Goal: Task Accomplishment & Management: Use online tool/utility

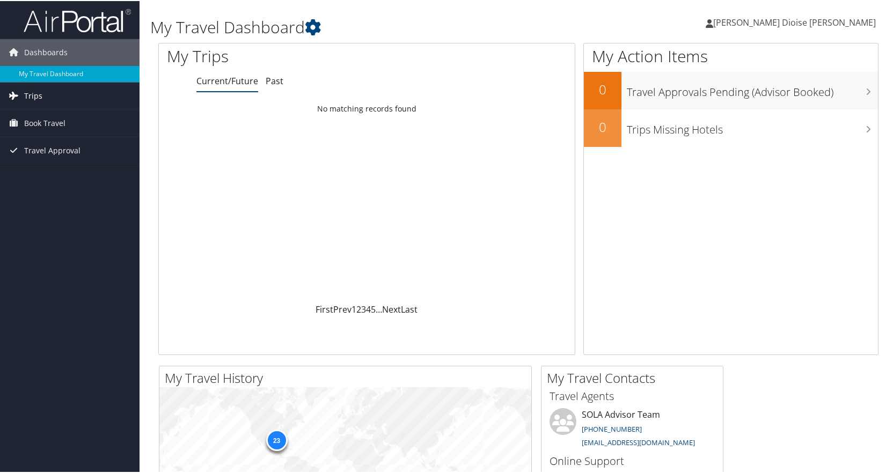
click at [47, 98] on link "Trips" at bounding box center [70, 95] width 140 height 27
click at [51, 167] on span "Book Travel" at bounding box center [44, 170] width 41 height 27
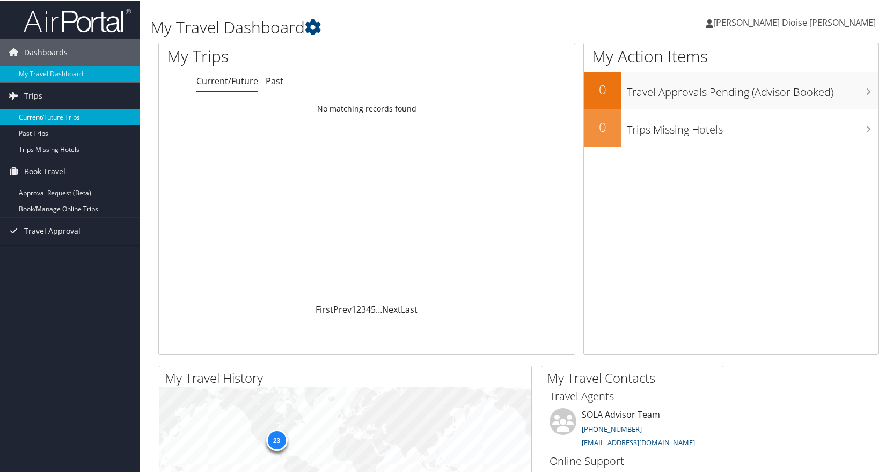
click at [67, 116] on link "Current/Future Trips" at bounding box center [70, 116] width 140 height 16
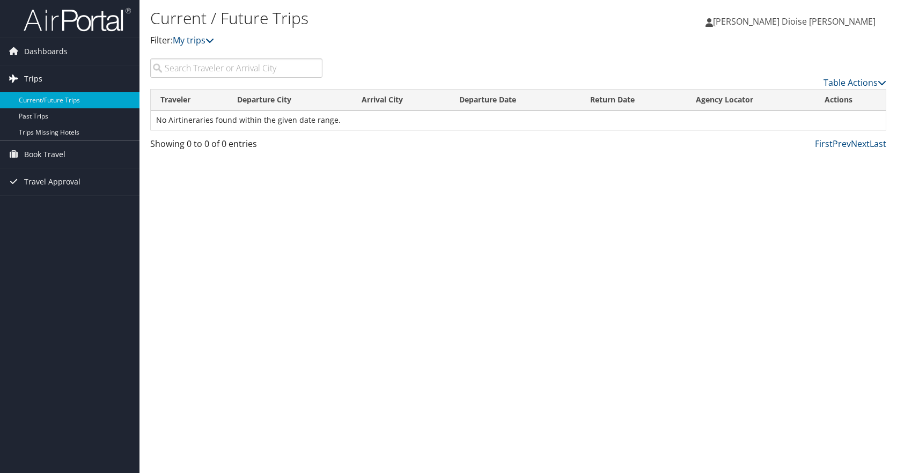
click at [52, 80] on link "Trips" at bounding box center [70, 78] width 140 height 27
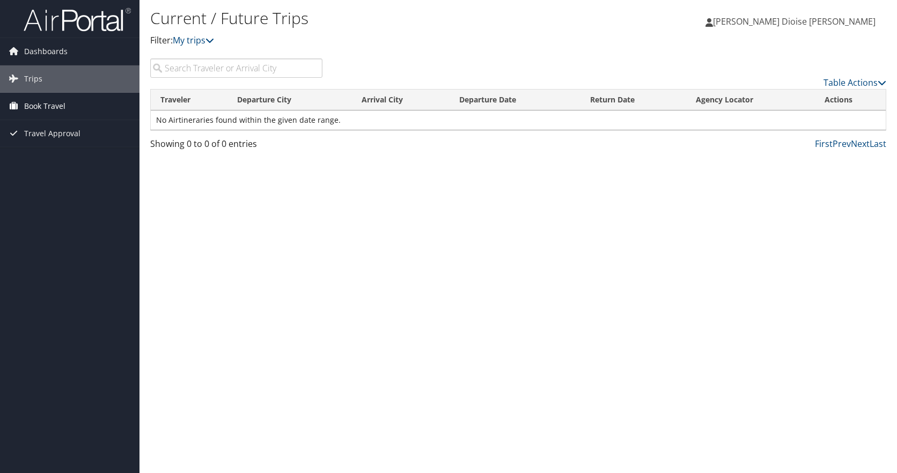
click at [58, 105] on span "Book Travel" at bounding box center [44, 106] width 41 height 27
click at [36, 49] on span "Dashboards" at bounding box center [45, 51] width 43 height 27
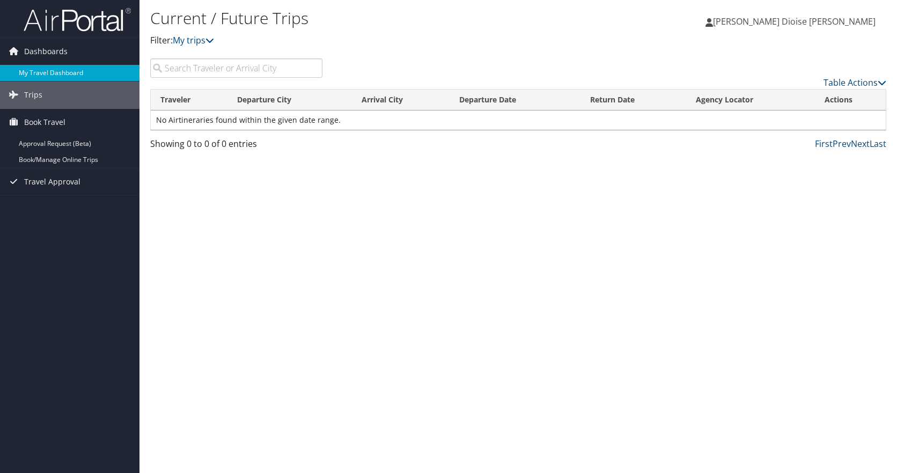
click at [50, 78] on link "My Travel Dashboard" at bounding box center [70, 73] width 140 height 16
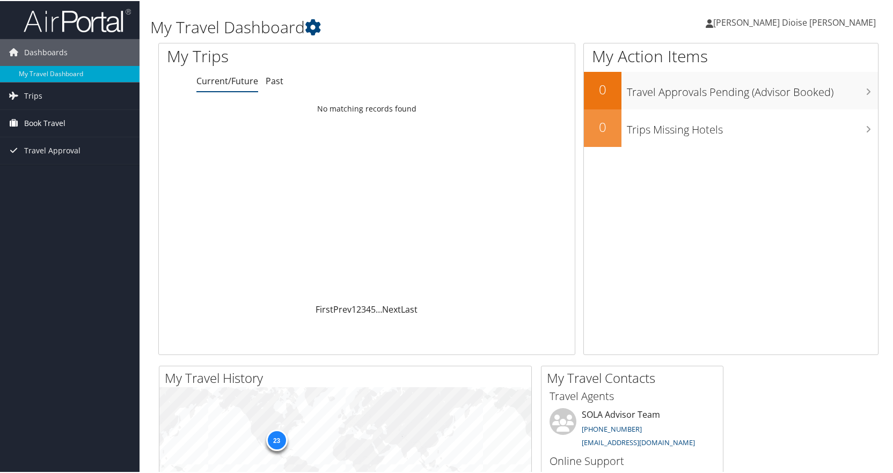
click at [51, 126] on span "Book Travel" at bounding box center [44, 122] width 41 height 27
click at [65, 159] on link "Book/Manage Online Trips" at bounding box center [70, 160] width 140 height 16
